Goal: Task Accomplishment & Management: Manage account settings

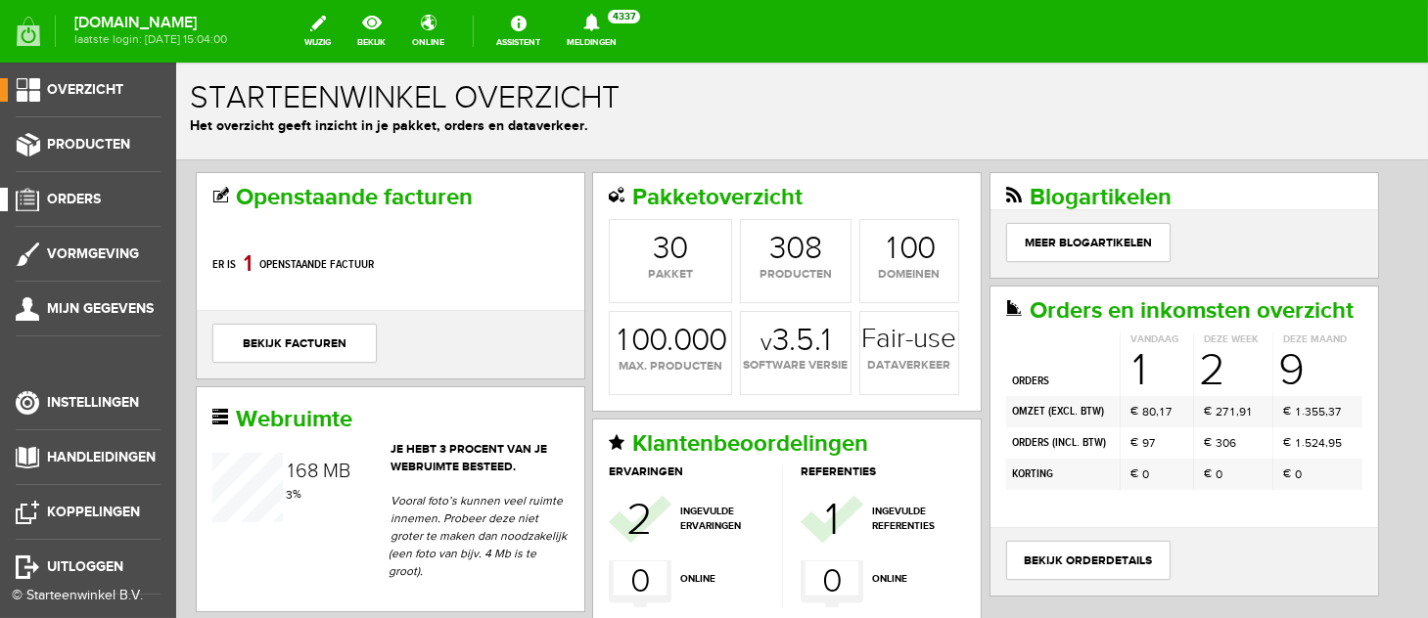
click at [90, 199] on span "Orders" at bounding box center [74, 199] width 54 height 17
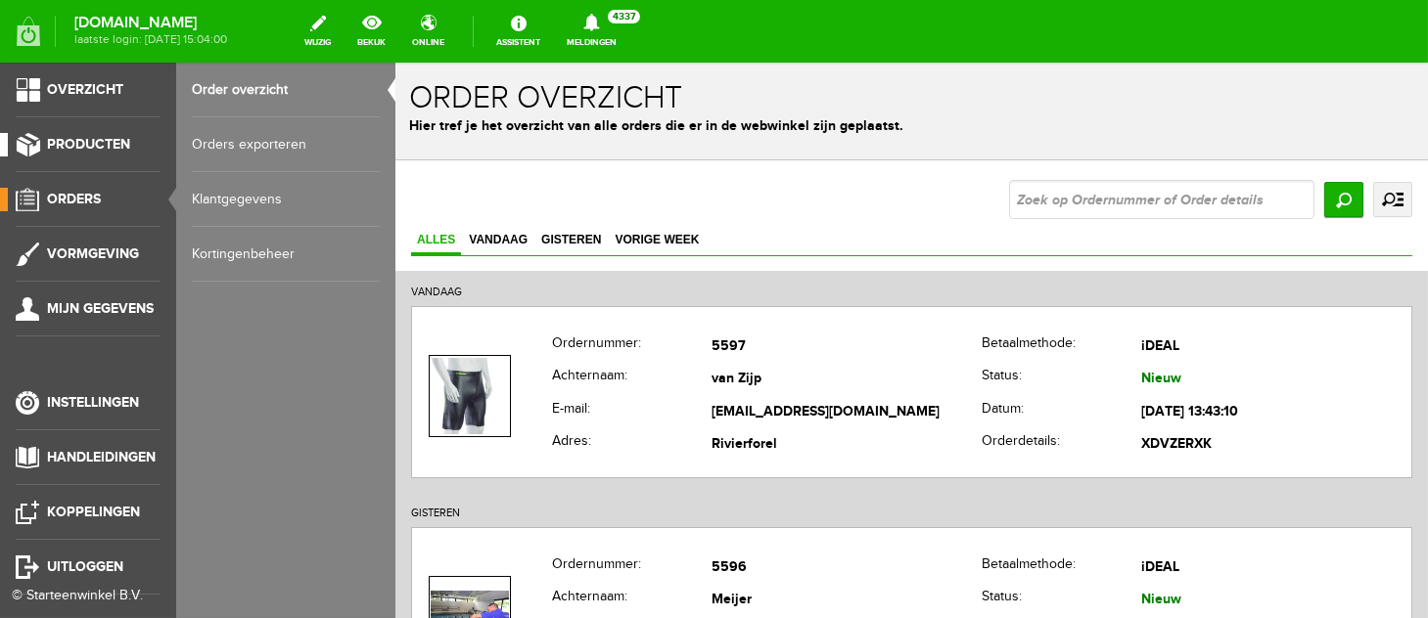
click at [90, 144] on span "Producten" at bounding box center [88, 144] width 83 height 17
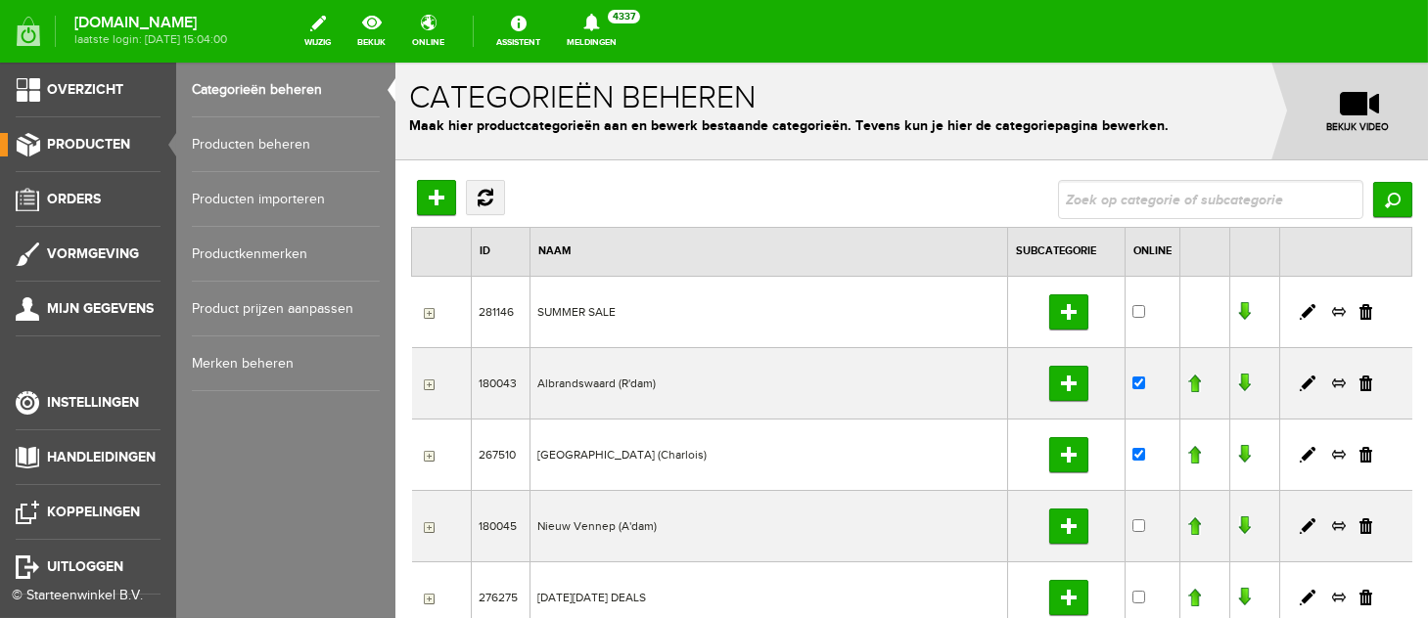
click at [237, 143] on link "Producten beheren" at bounding box center [286, 144] width 188 height 55
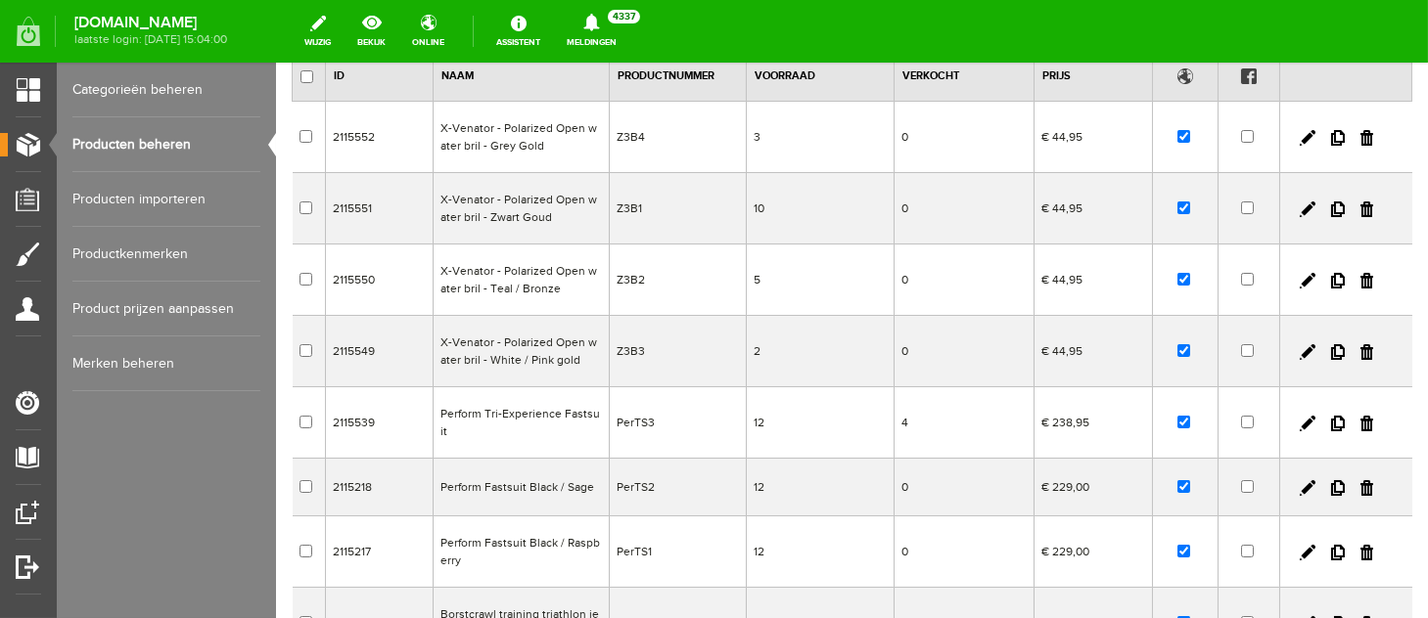
scroll to position [189, 0]
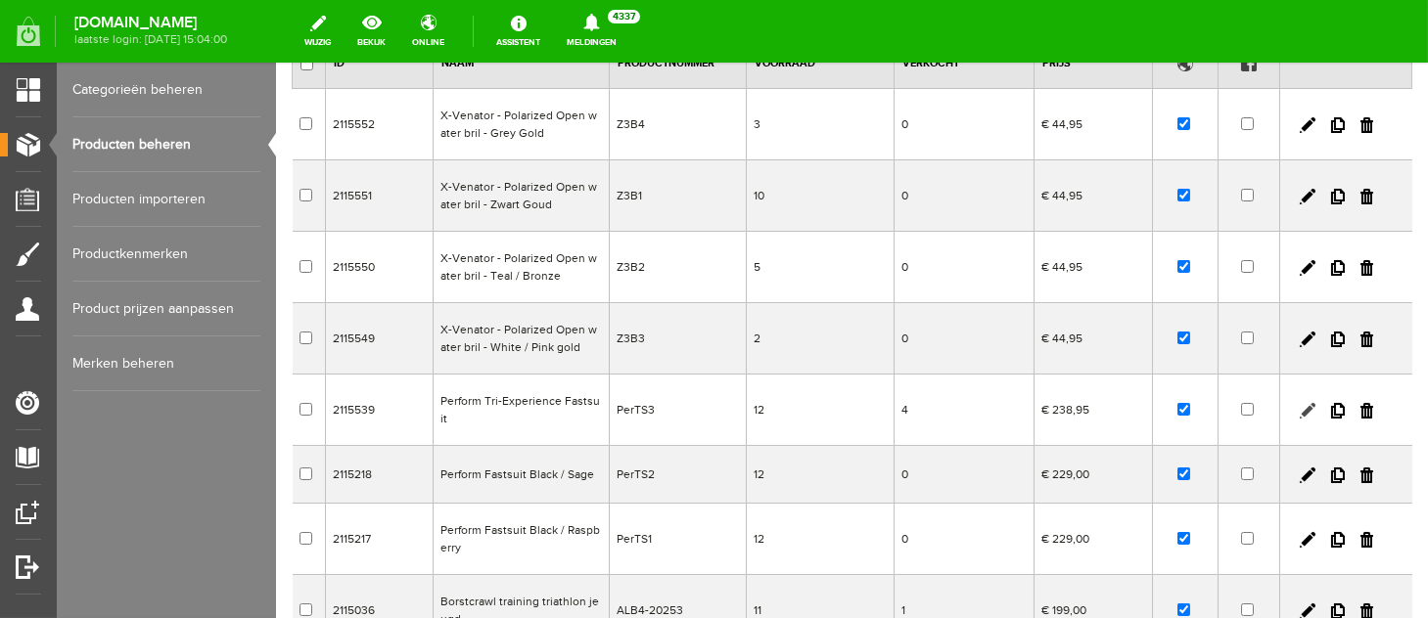
click at [1298, 403] on link at bounding box center [1306, 411] width 16 height 16
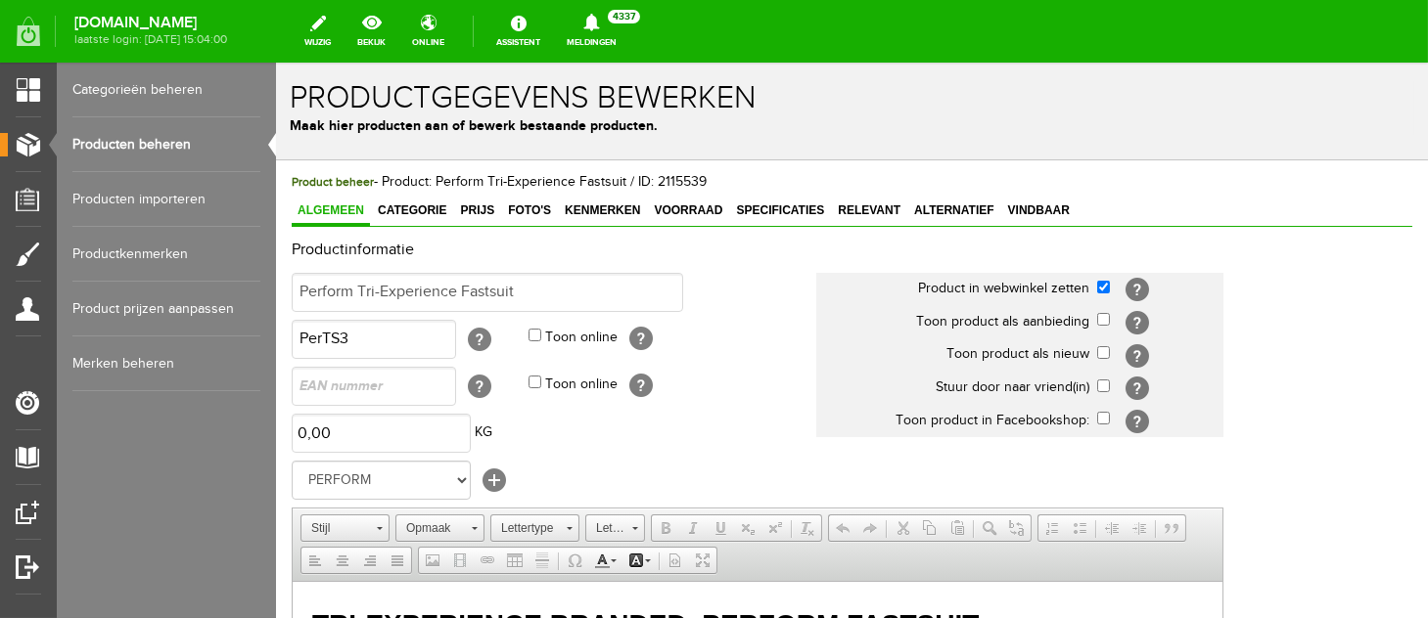
scroll to position [0, 0]
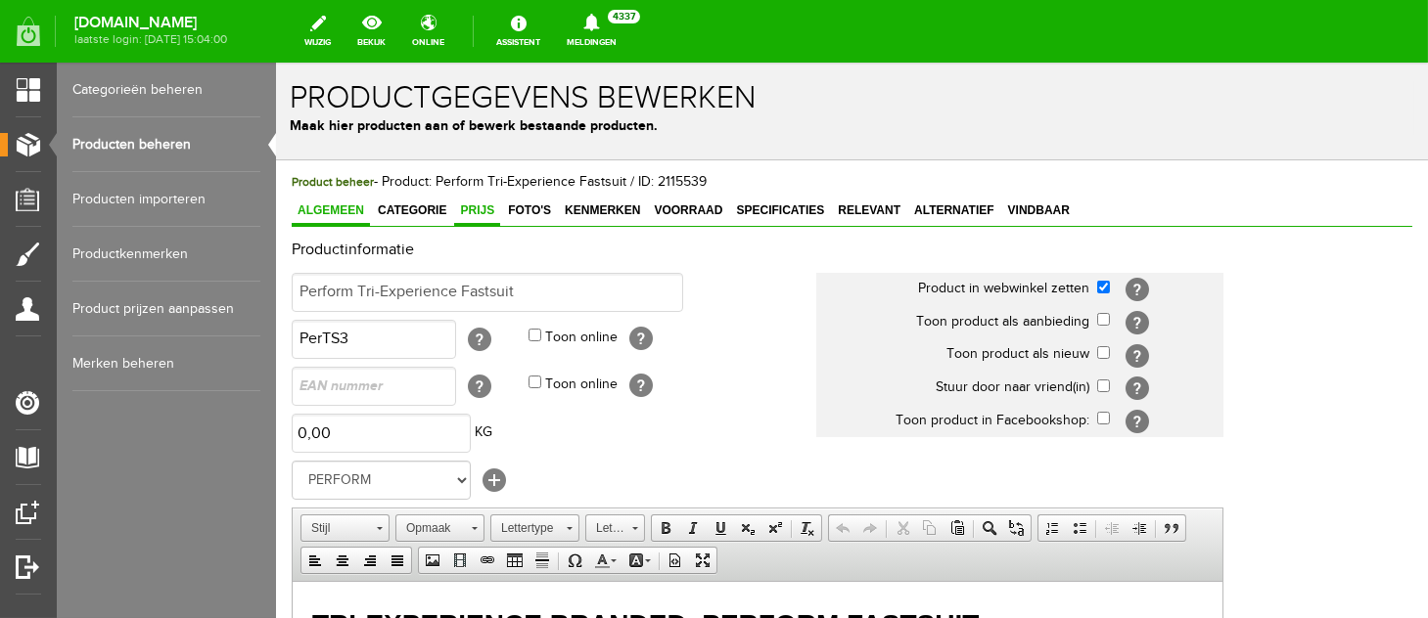
click at [491, 207] on span "Prijs" at bounding box center [476, 211] width 46 height 14
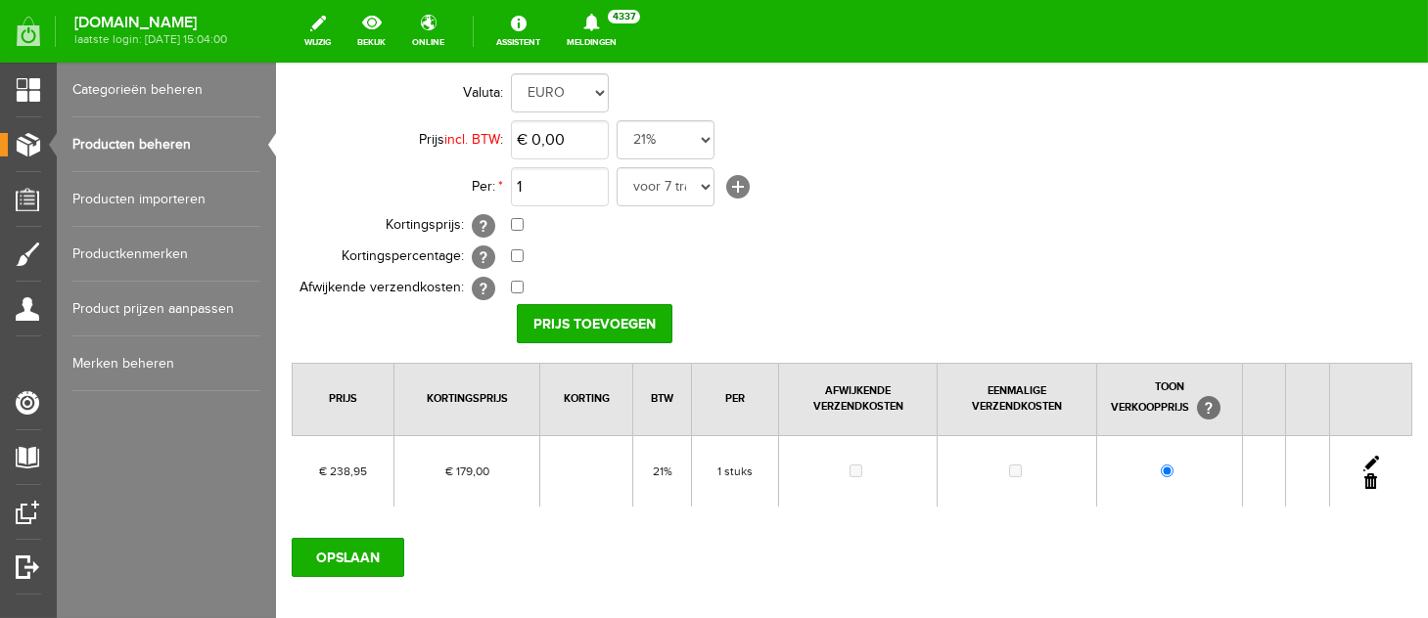
scroll to position [174, 0]
click at [1362, 459] on link at bounding box center [1370, 462] width 16 height 16
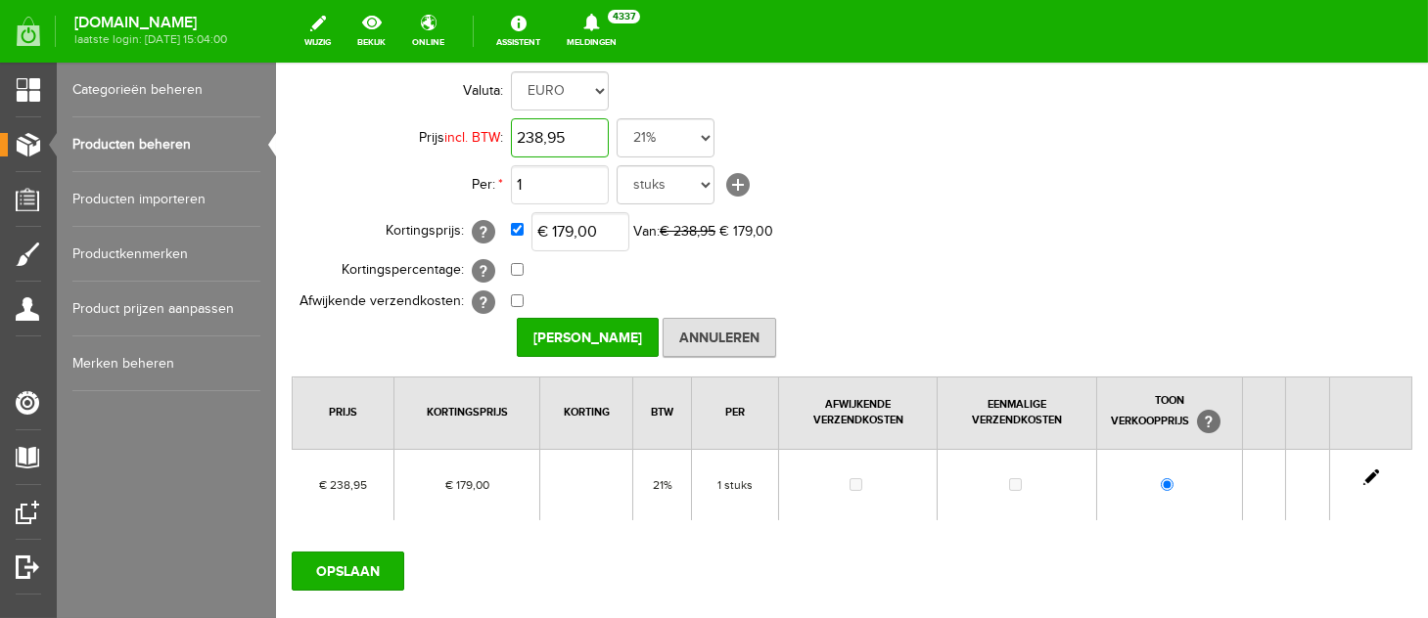
click at [582, 135] on input "238,95" at bounding box center [559, 137] width 98 height 39
type input "€ 229,00"
click at [510, 232] on input "checkbox" at bounding box center [516, 229] width 13 height 13
checkbox input "false"
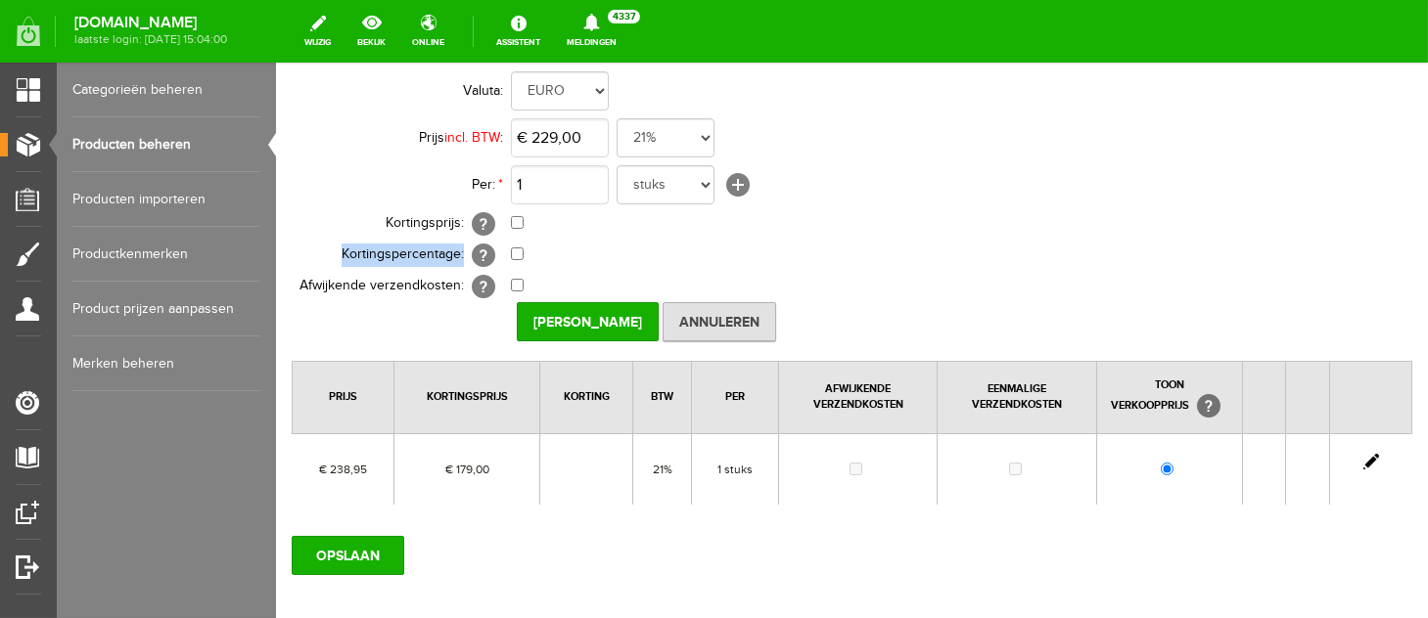
drag, startPoint x: 509, startPoint y: 232, endPoint x: 545, endPoint y: 270, distance: 52.6
click at [543, 269] on tbody "Valuta: EURO Prijs incl. BTW : € 229,00 21% 19% 18% 9% 6% 0% Per: * 1 voor 7 tr…" at bounding box center [760, 185] width 939 height 235
click at [603, 335] on input "[PERSON_NAME]" at bounding box center [587, 321] width 142 height 39
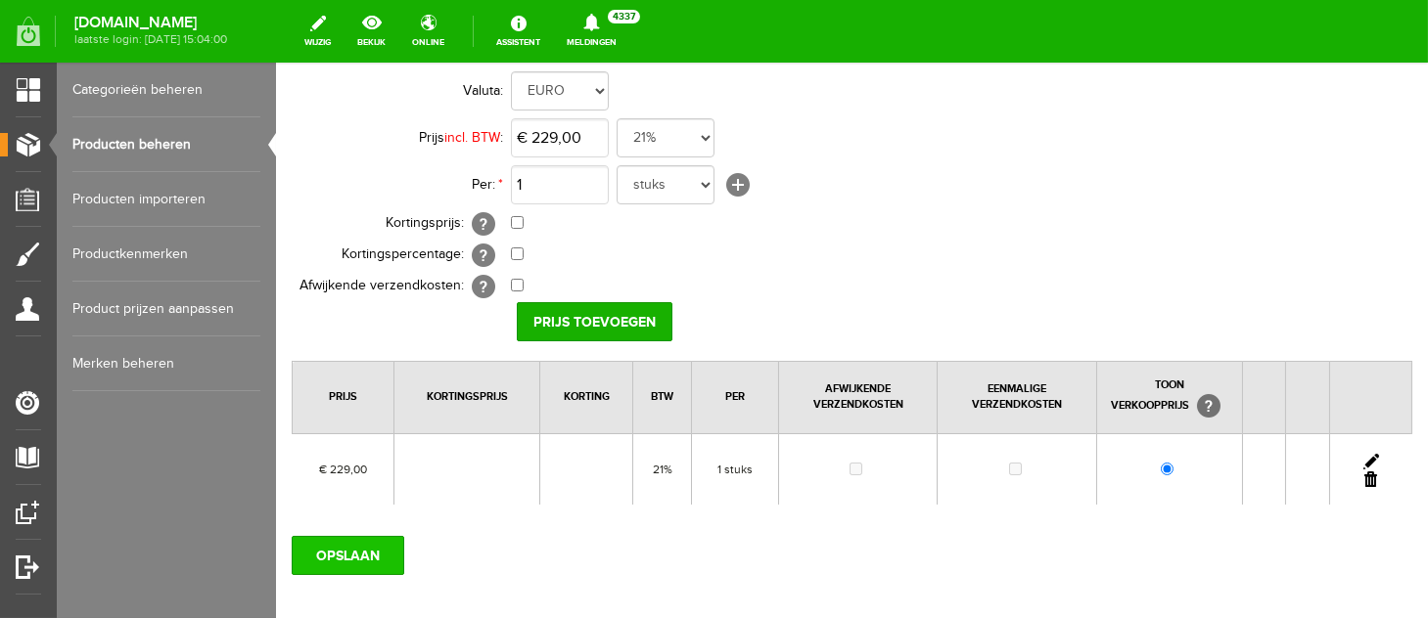
click at [346, 544] on input "OPSLAAN" at bounding box center [347, 555] width 113 height 39
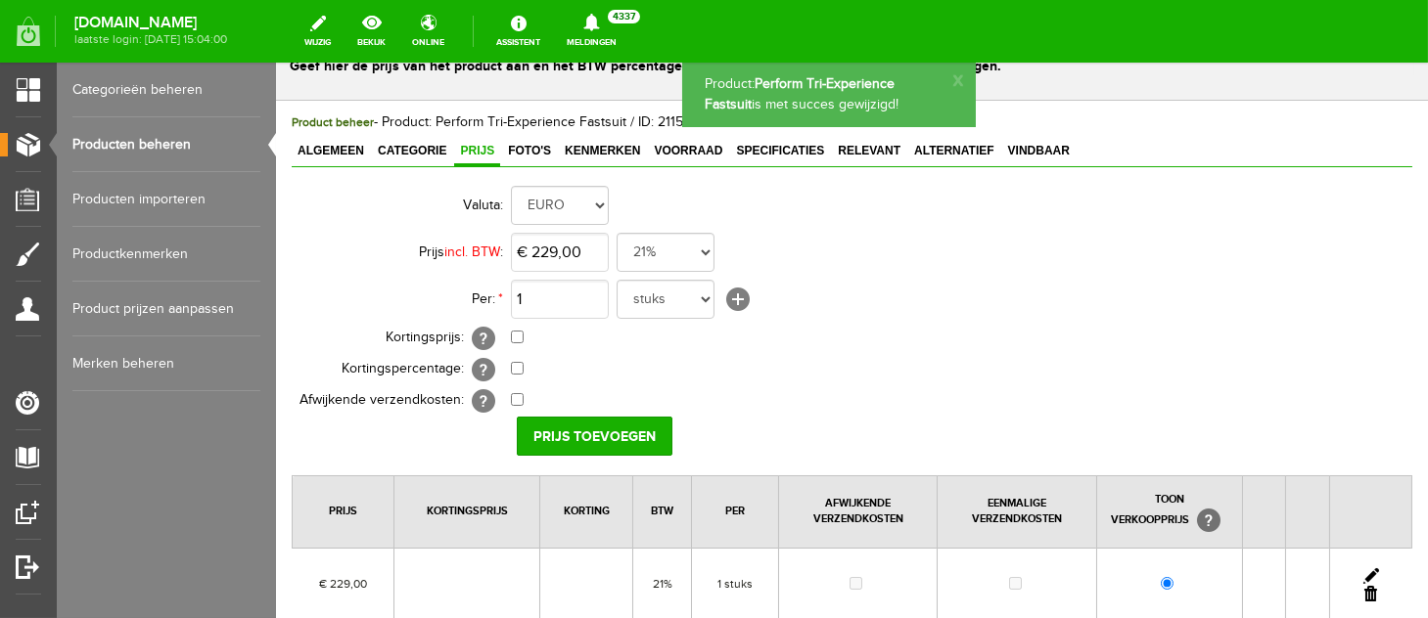
scroll to position [0, 0]
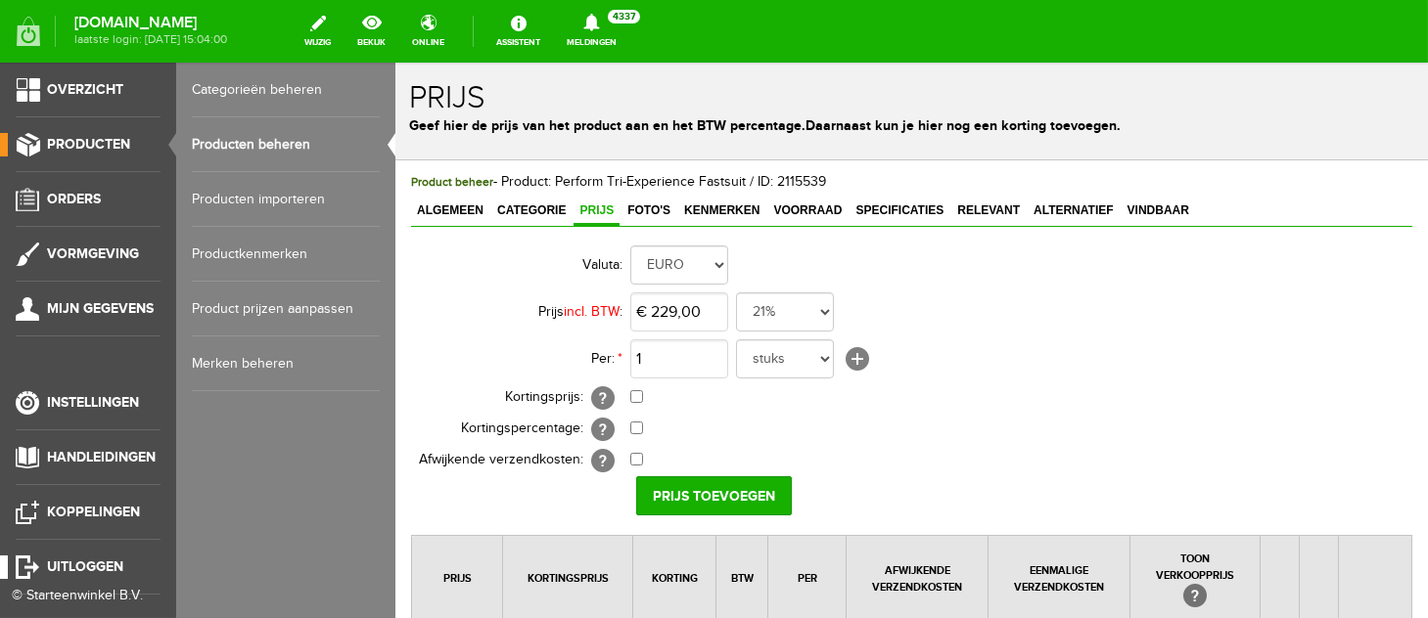
click at [61, 564] on span "Uitloggen" at bounding box center [85, 567] width 76 height 17
